Goal: Task Accomplishment & Management: Manage account settings

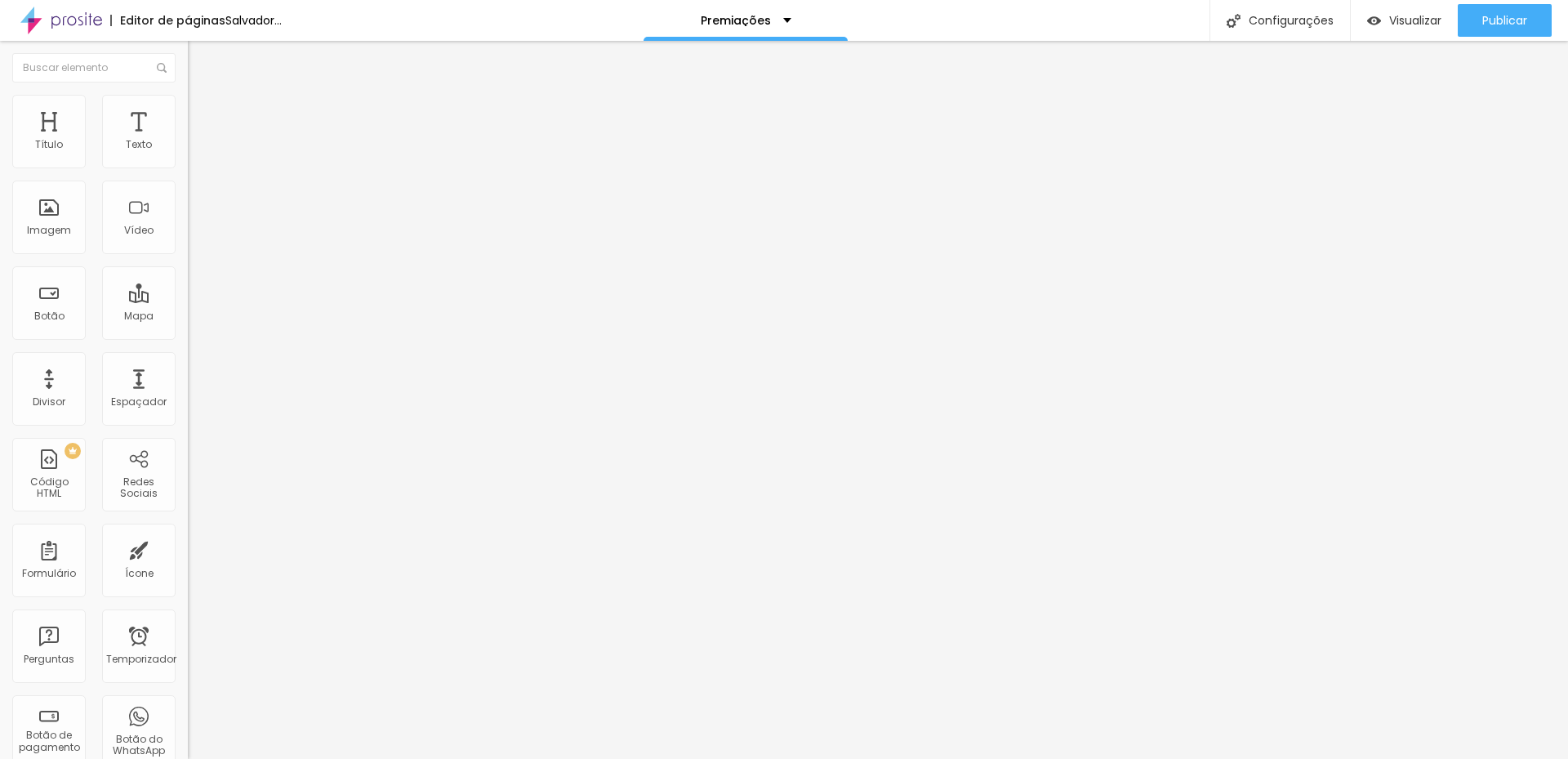
click at [198, 140] on font "Trocar imagem" at bounding box center [237, 133] width 79 height 14
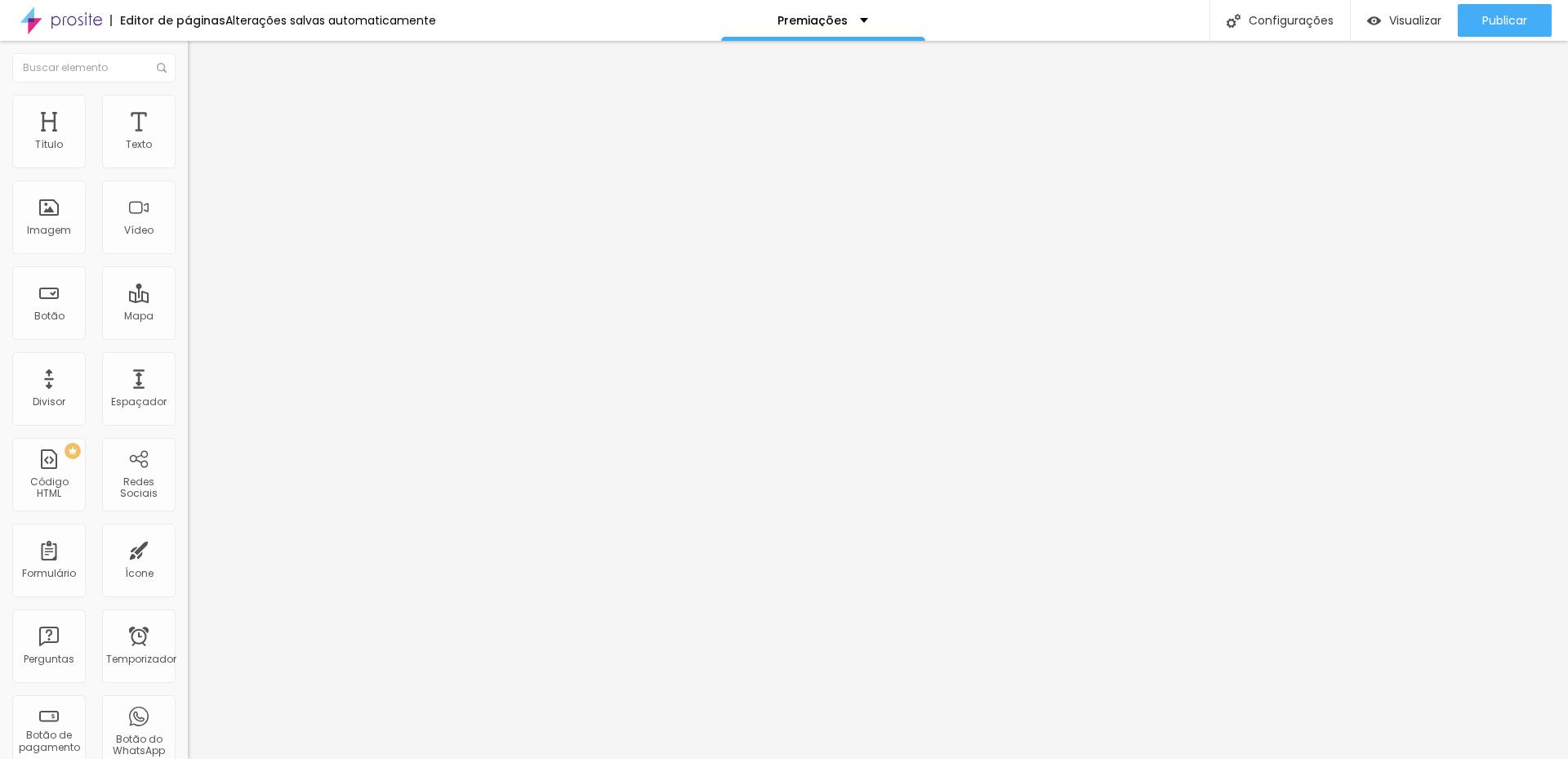
click at [198, 140] on font "Trocar imagem" at bounding box center [237, 133] width 79 height 14
drag, startPoint x: 484, startPoint y: 232, endPoint x: 502, endPoint y: 252, distance: 26.9
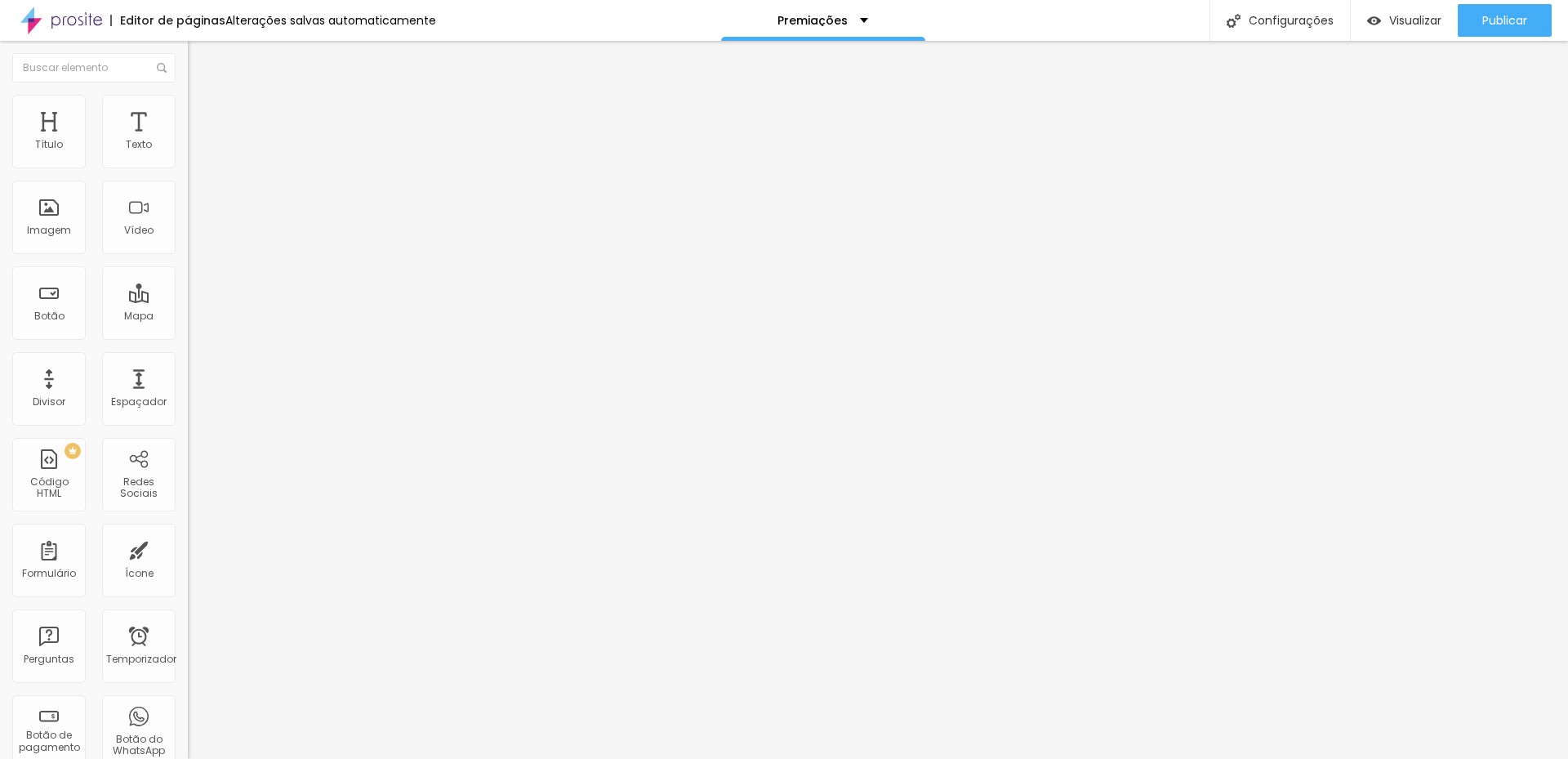
click at [198, 140] on font "Trocar imagem" at bounding box center [237, 133] width 79 height 14
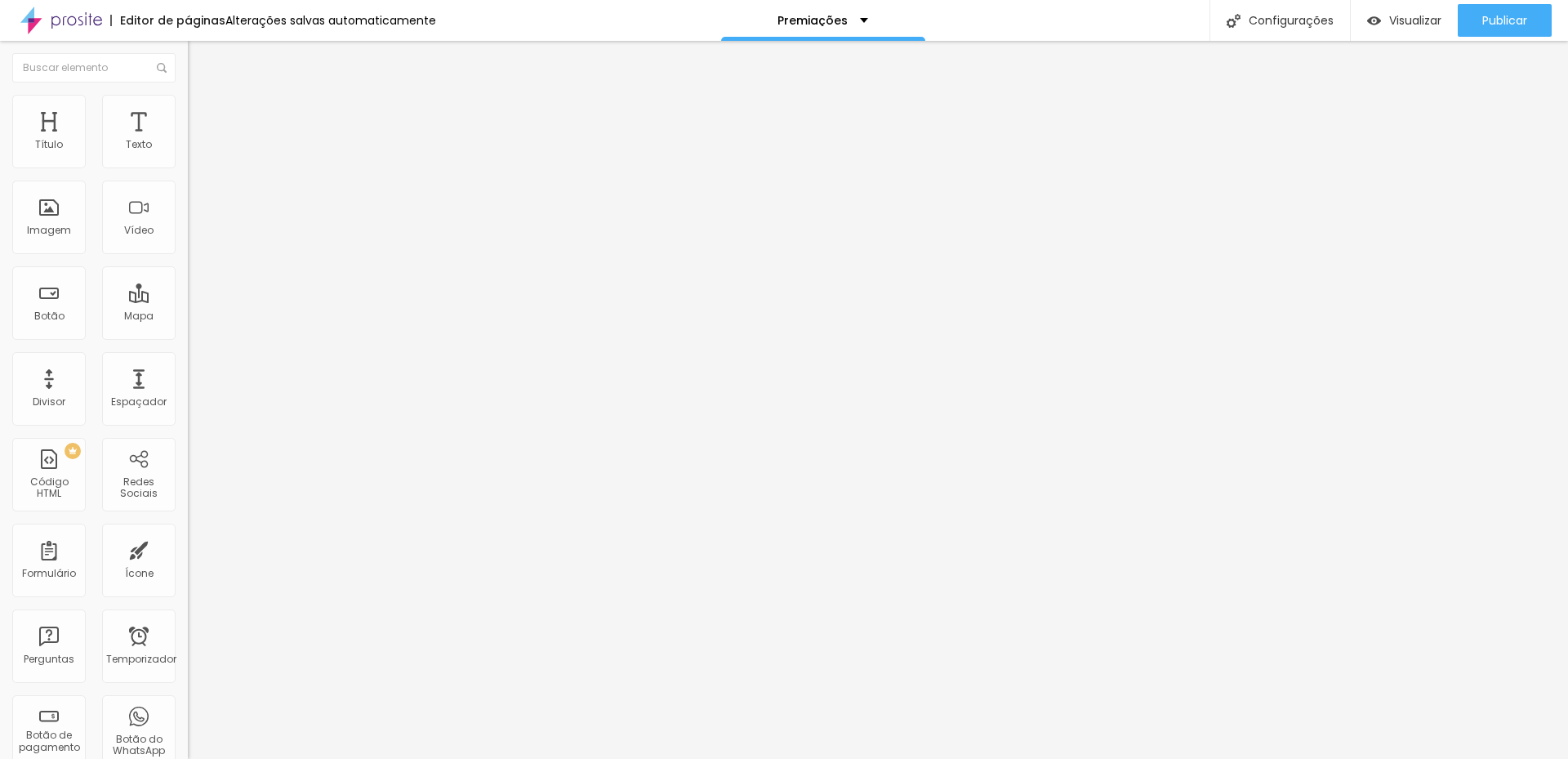
click at [198, 140] on font "Trocar imagem" at bounding box center [237, 133] width 79 height 14
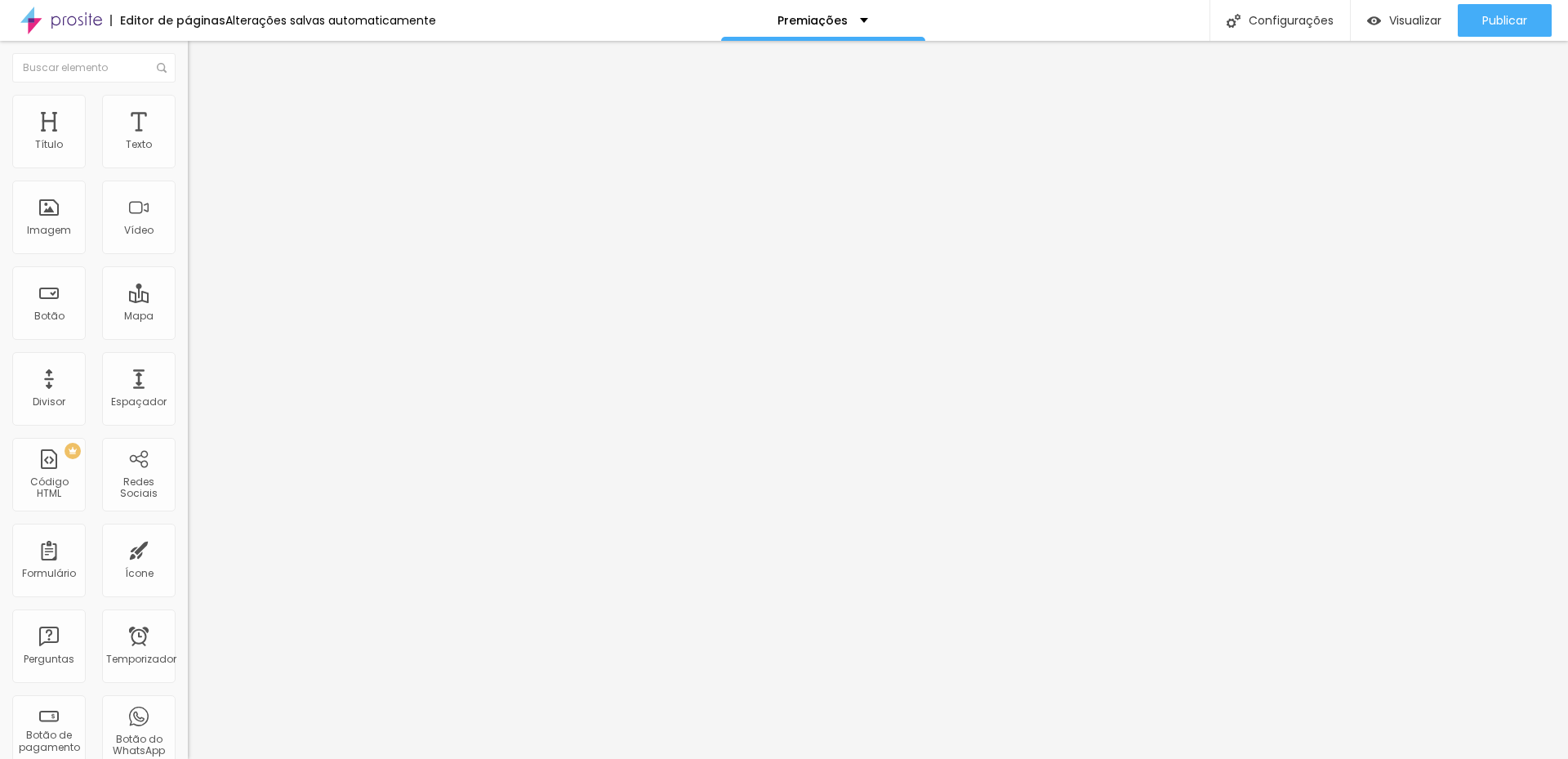
click at [1510, 30] on div "Publicar" at bounding box center [1504, 21] width 45 height 33
click at [198, 140] on font "Trocar imagem" at bounding box center [237, 133] width 79 height 14
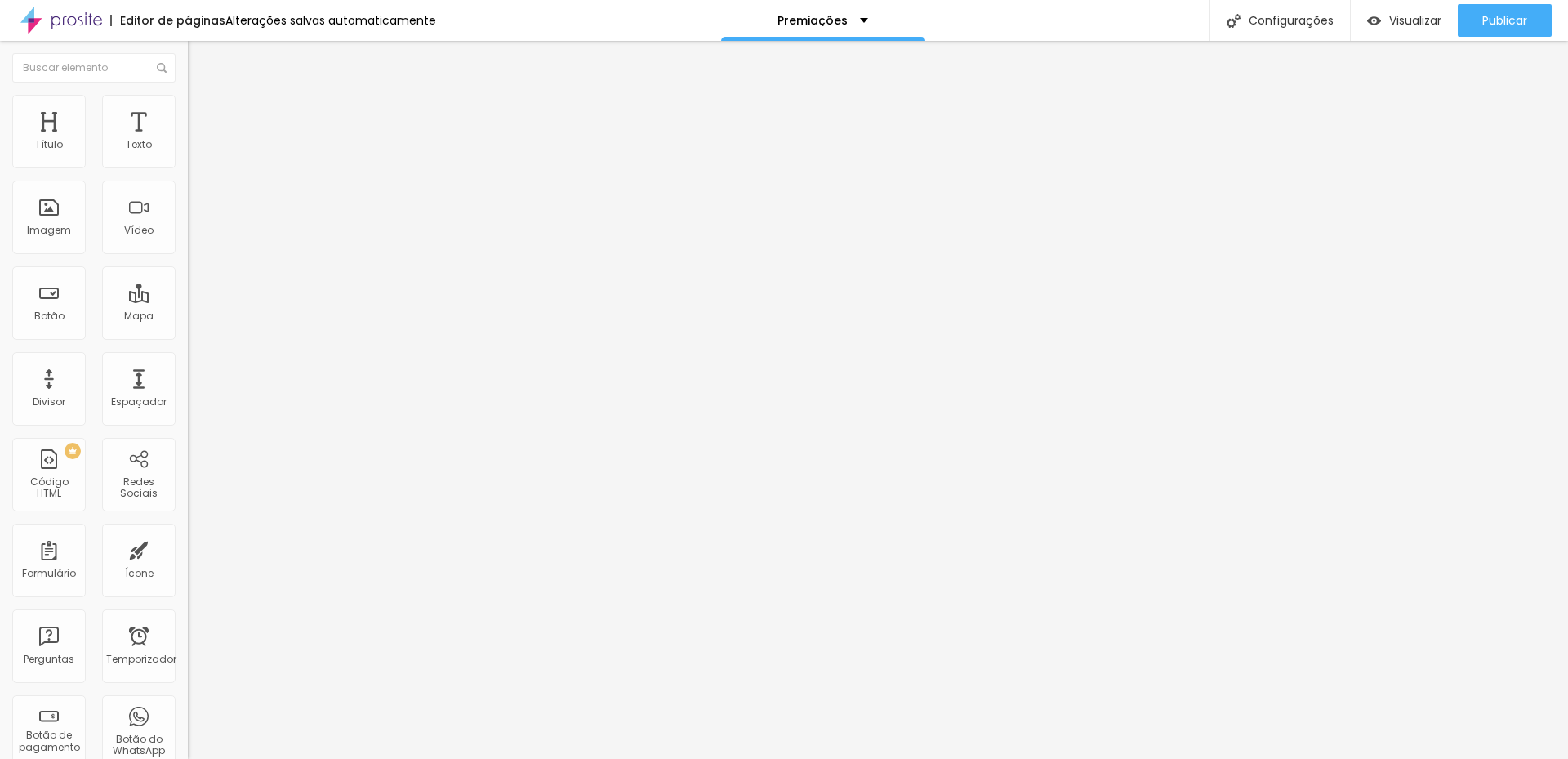
click at [1490, 24] on font "Publicar" at bounding box center [1504, 21] width 45 height 16
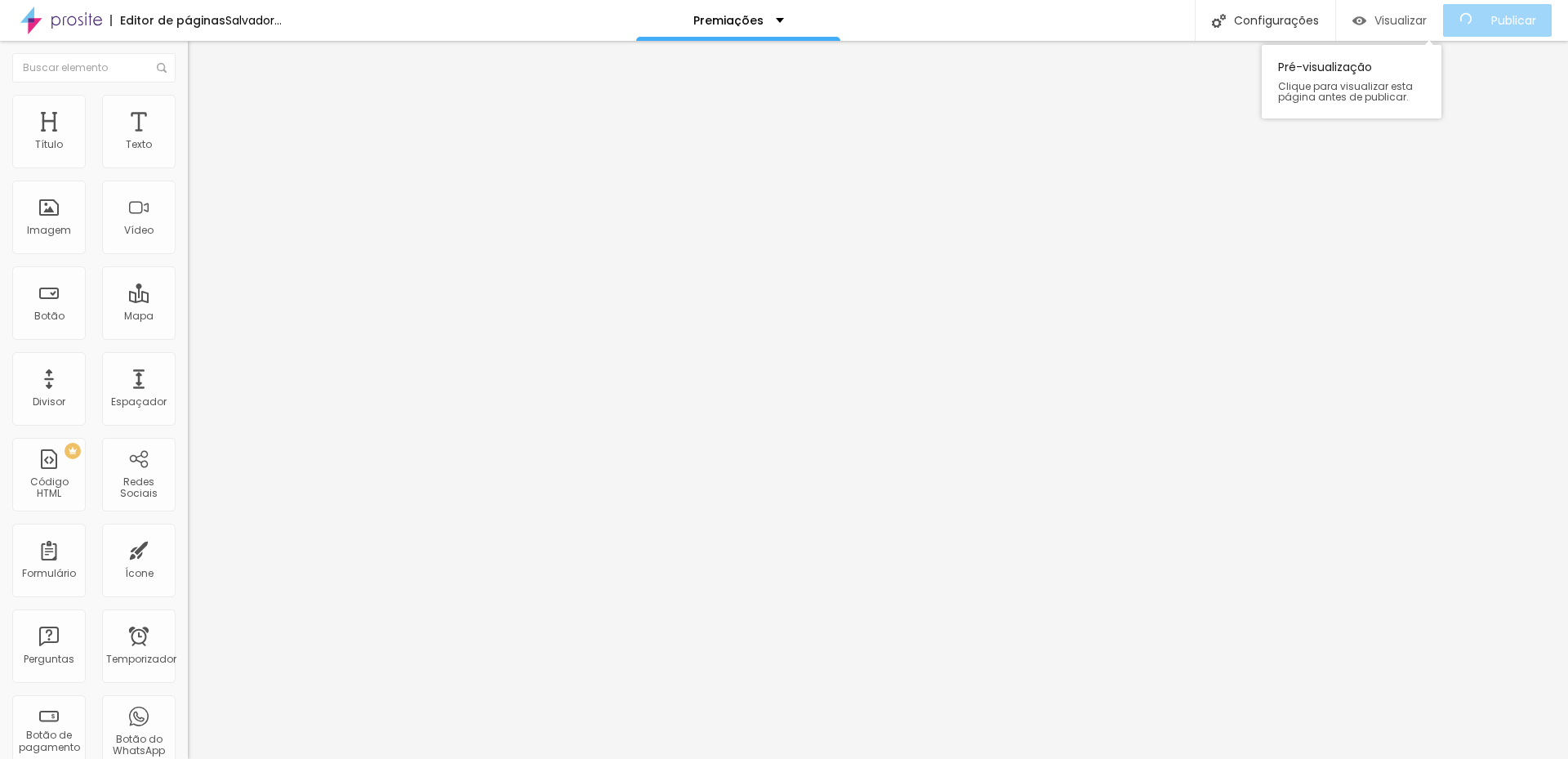
click at [1401, 23] on font "Visualizar" at bounding box center [1401, 21] width 53 height 16
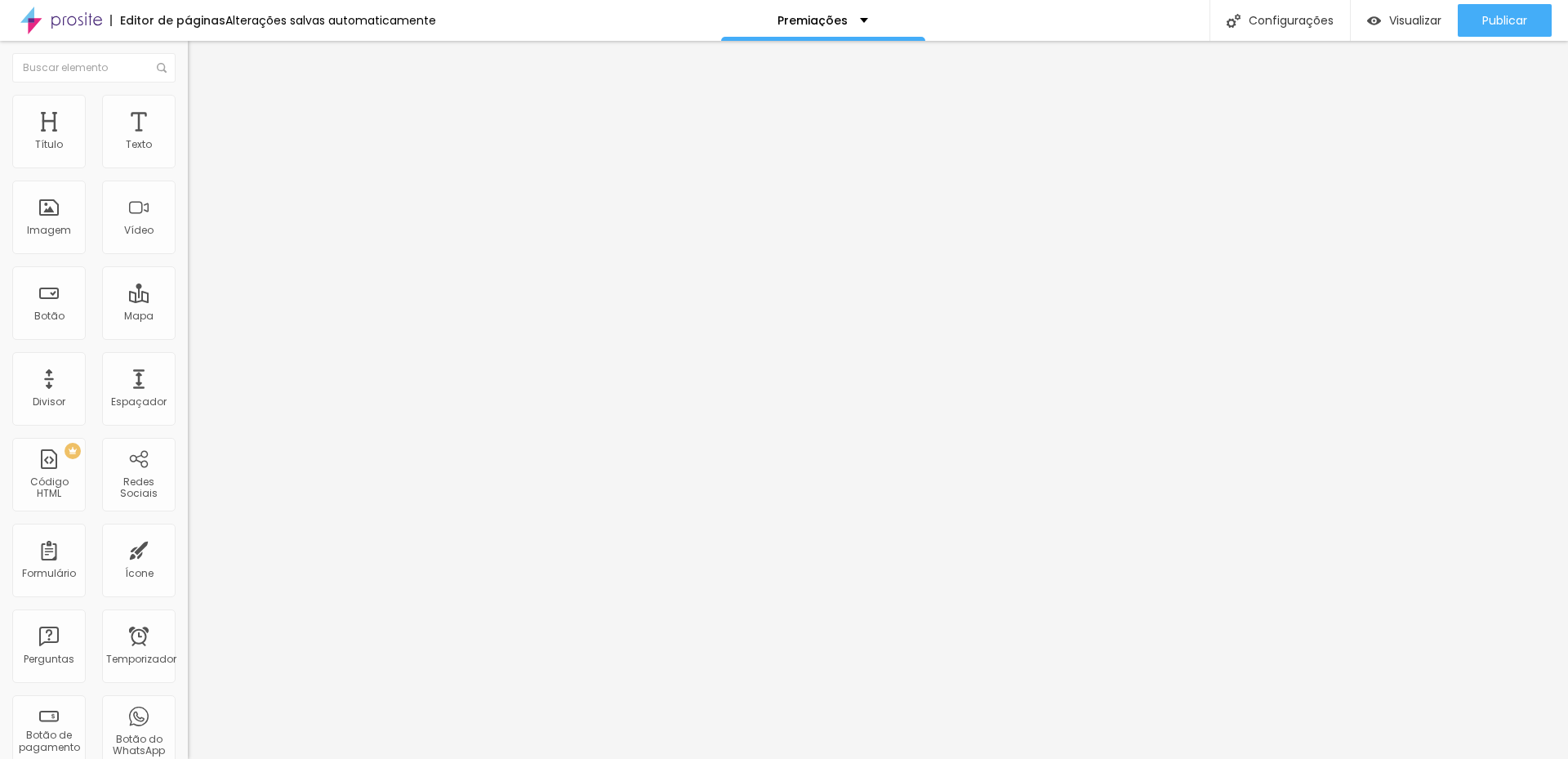
click at [64, 25] on img at bounding box center [61, 21] width 81 height 41
